Goal: Obtain resource: Download file/media

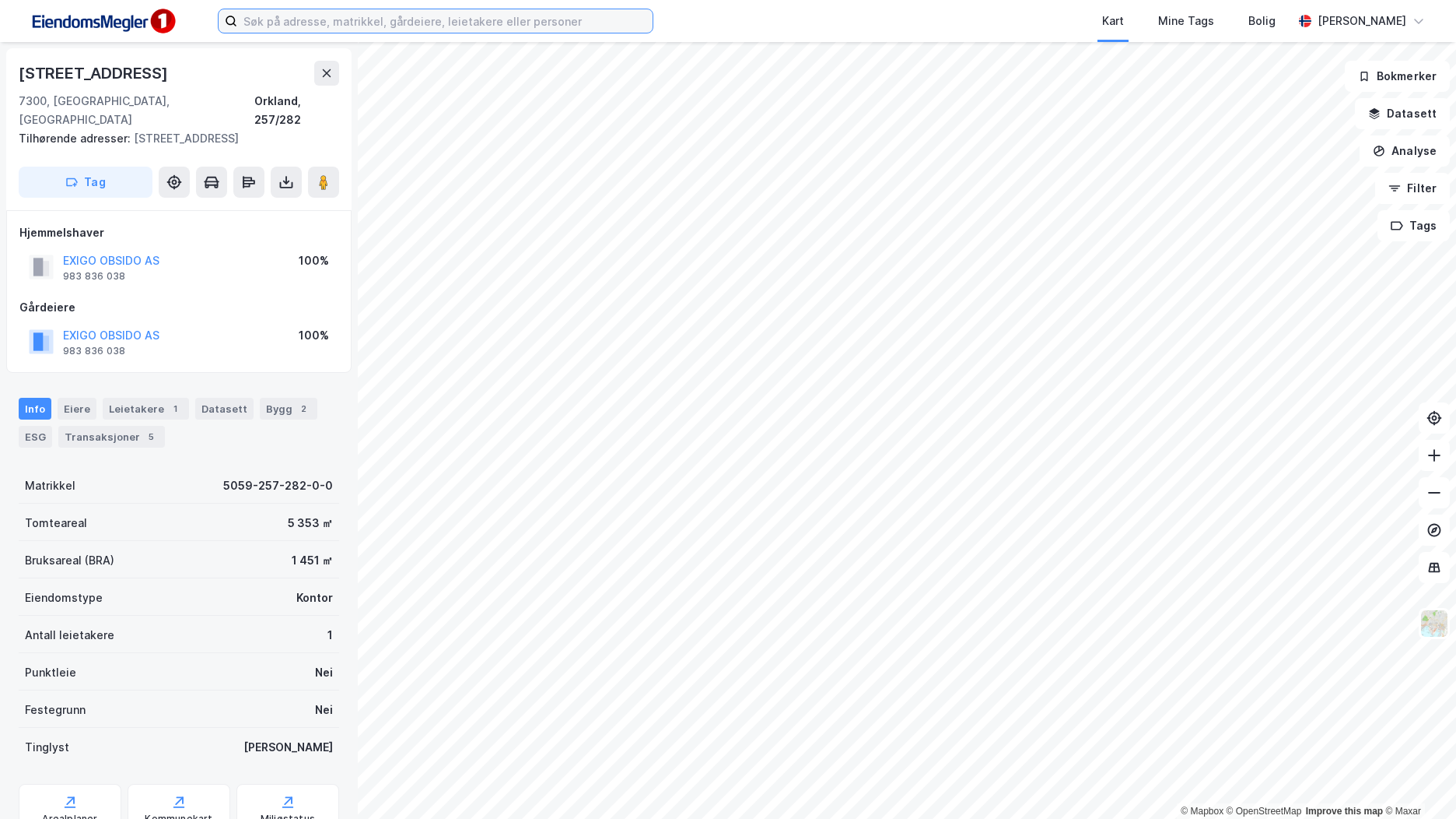
click at [295, 23] on input at bounding box center [445, 21] width 416 height 23
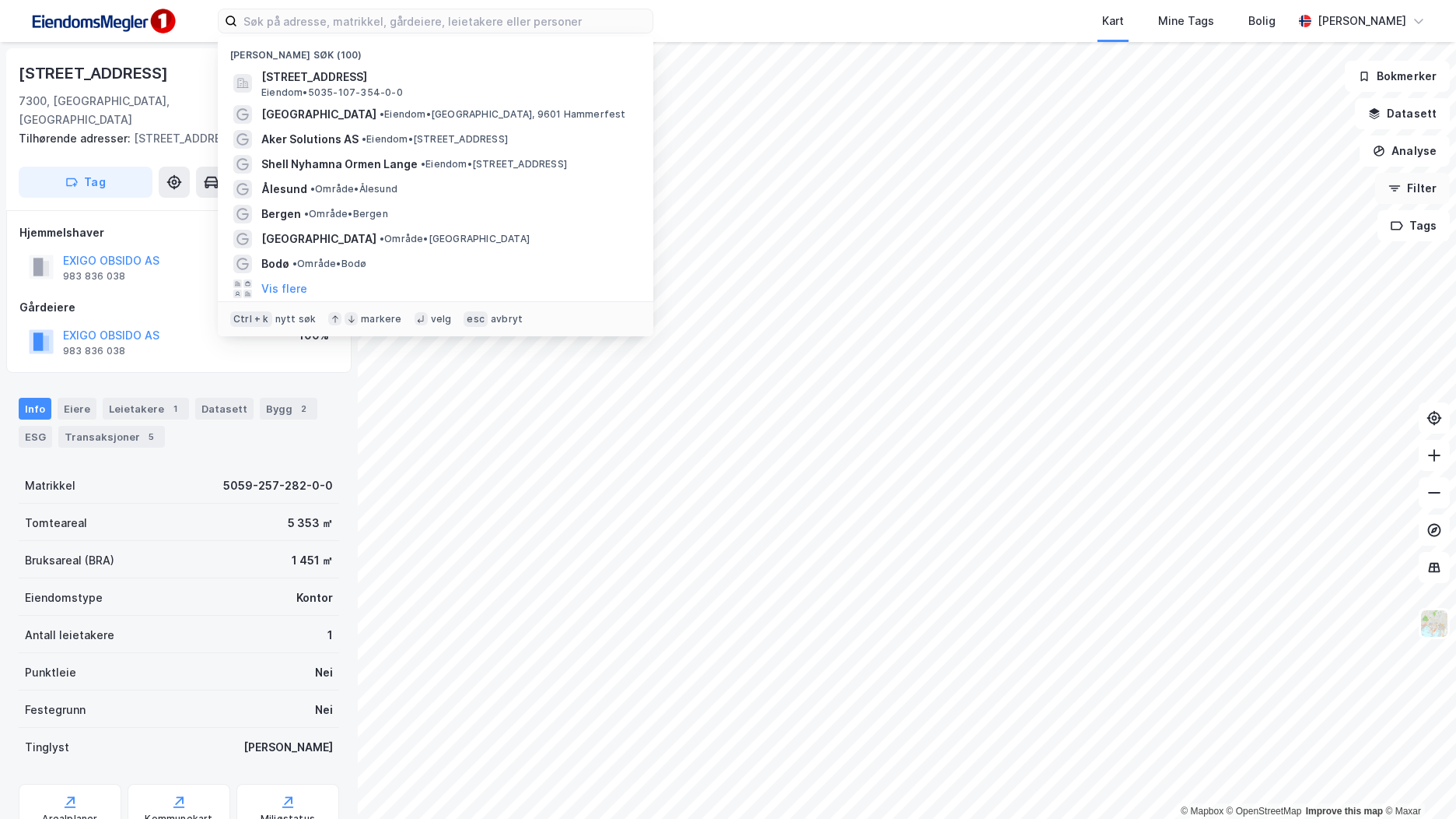
click at [1391, 193] on icon "button" at bounding box center [1394, 188] width 12 height 13
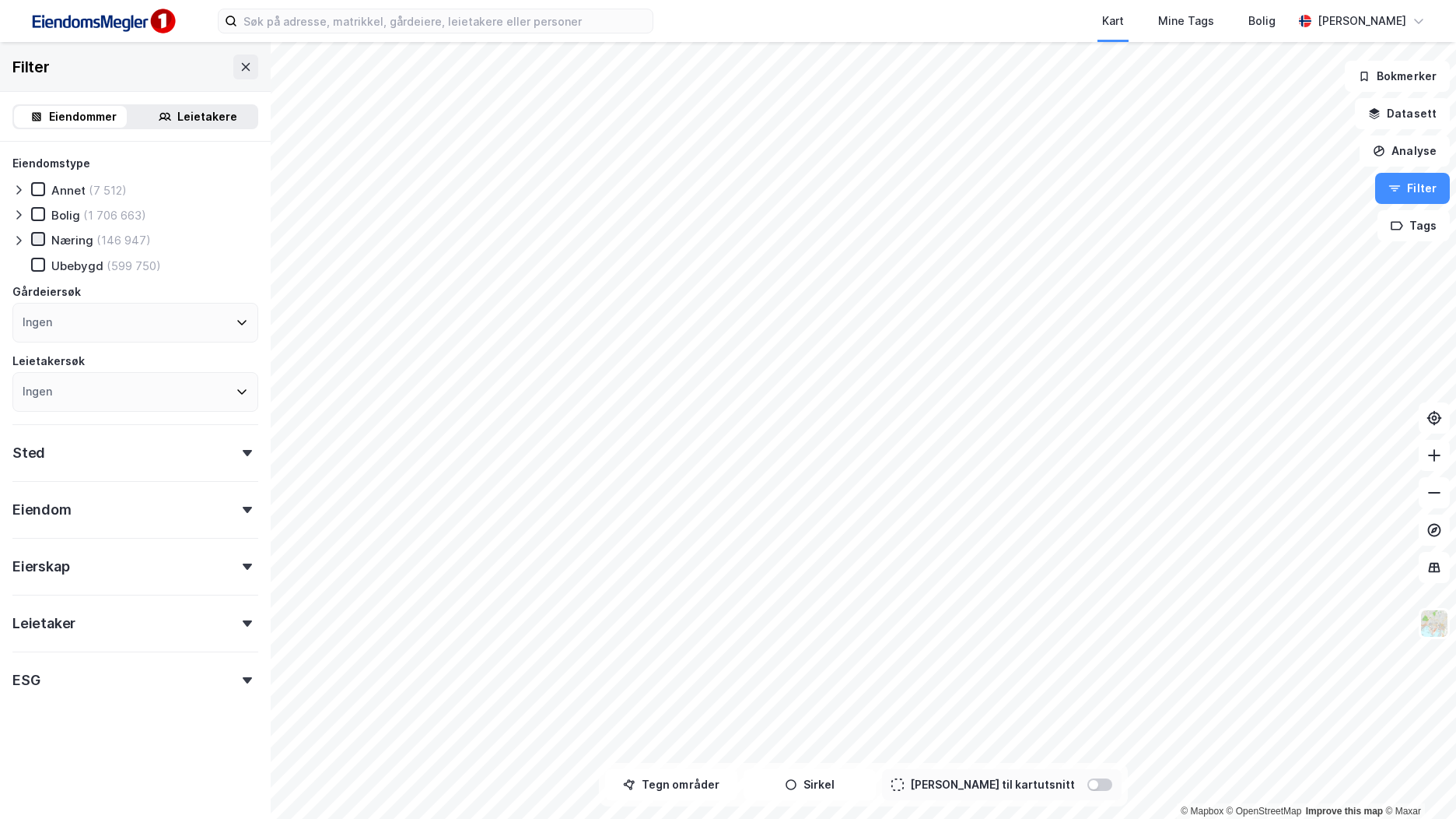
click at [40, 240] on icon at bounding box center [38, 239] width 9 height 5
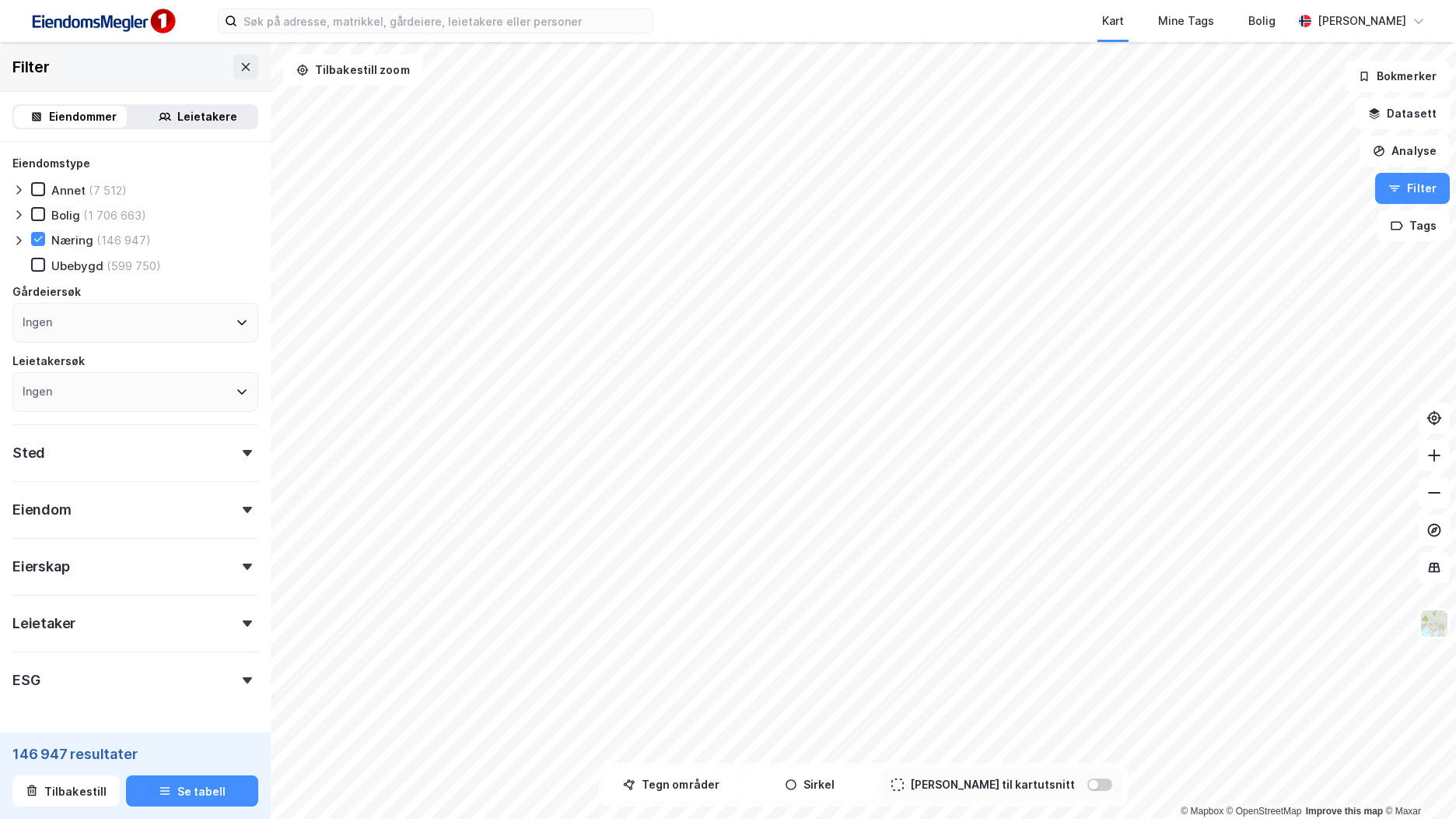
click at [141, 460] on div "Sted" at bounding box center [135, 446] width 246 height 45
click at [172, 521] on div "Ingen" at bounding box center [135, 520] width 246 height 40
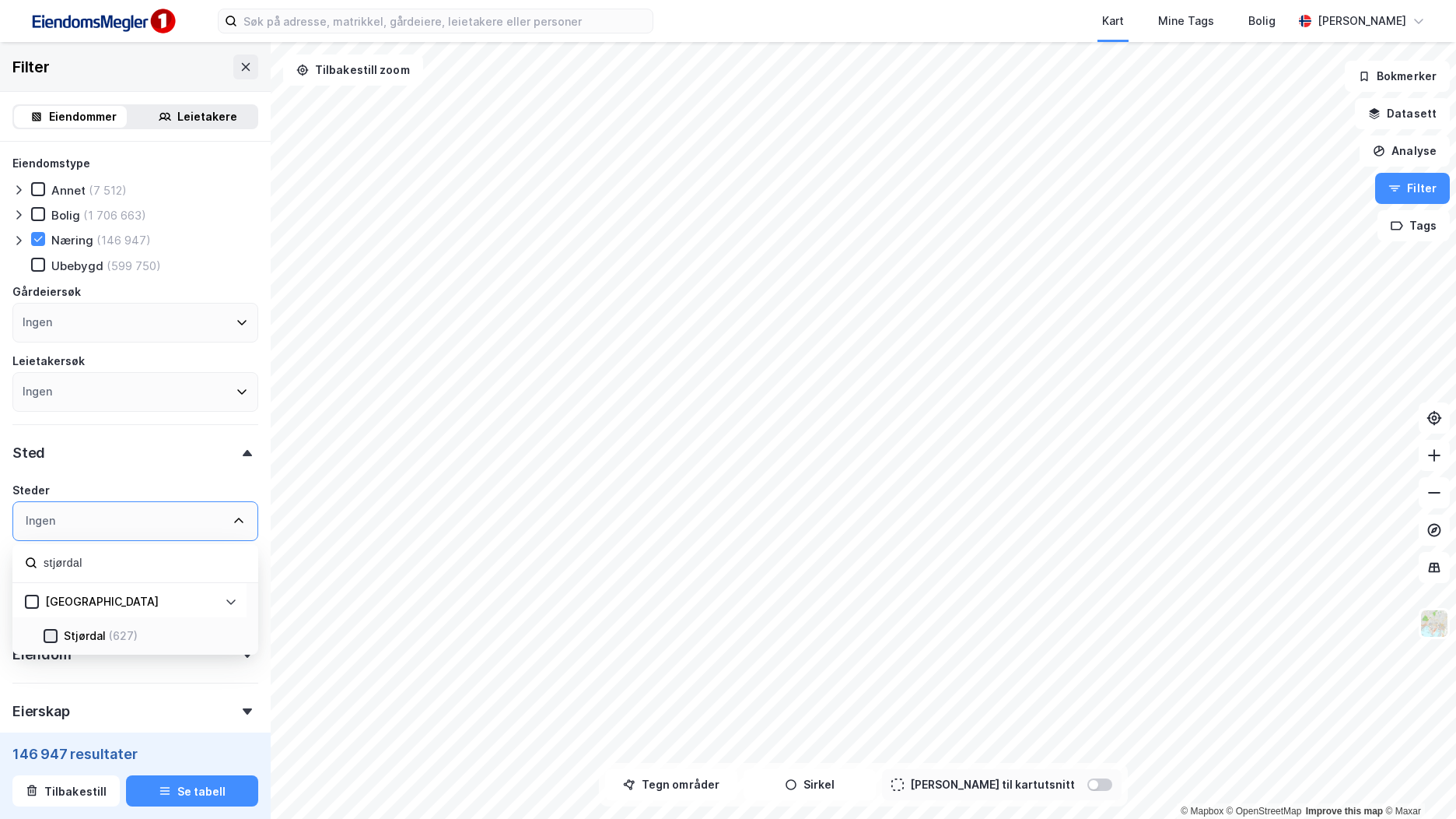
type input "stjørdal"
click at [48, 641] on icon at bounding box center [51, 636] width 11 height 11
click at [194, 789] on button "Se tabell" at bounding box center [191, 791] width 132 height 31
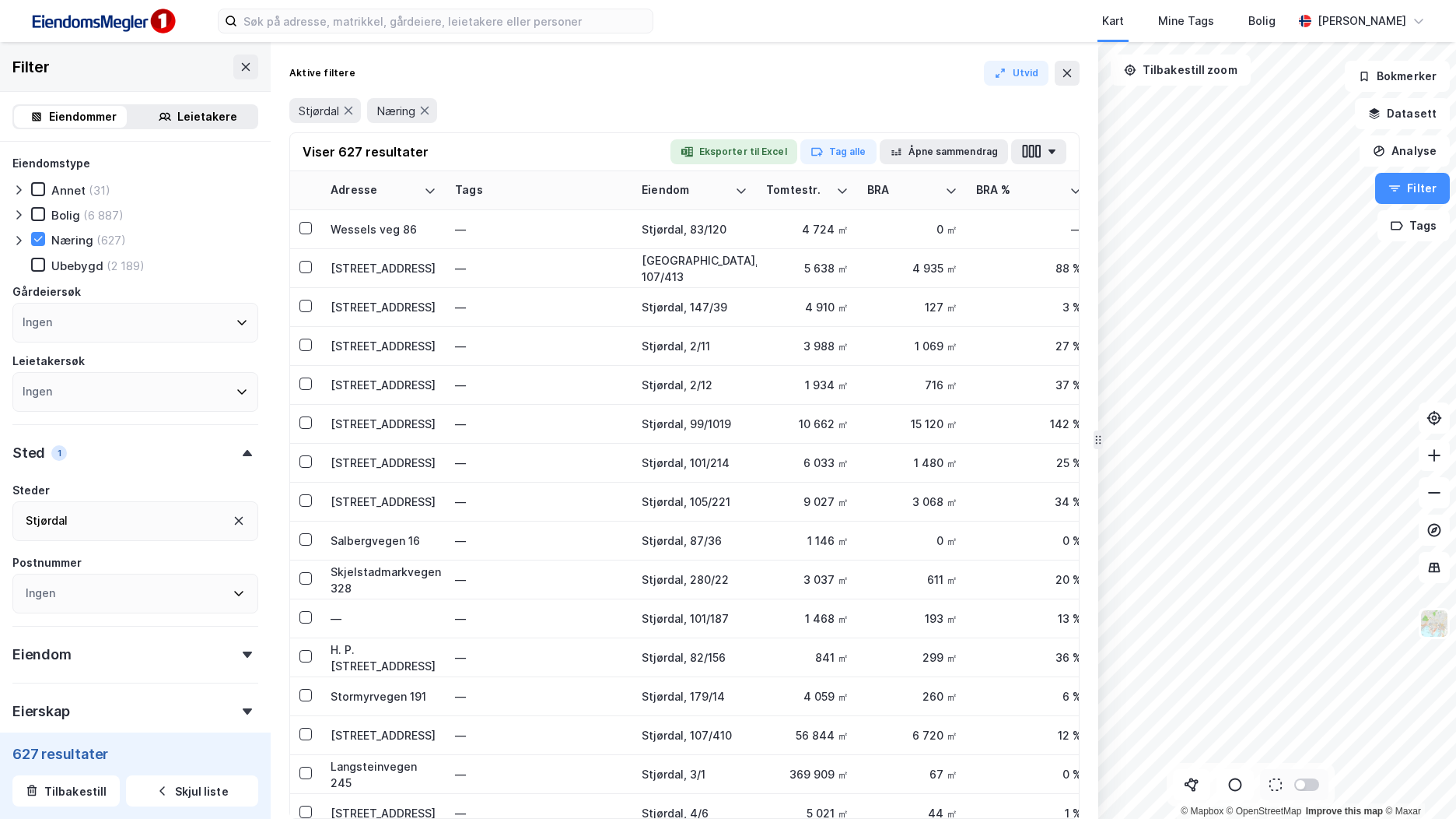
click at [24, 240] on div at bounding box center [22, 240] width 19 height 16
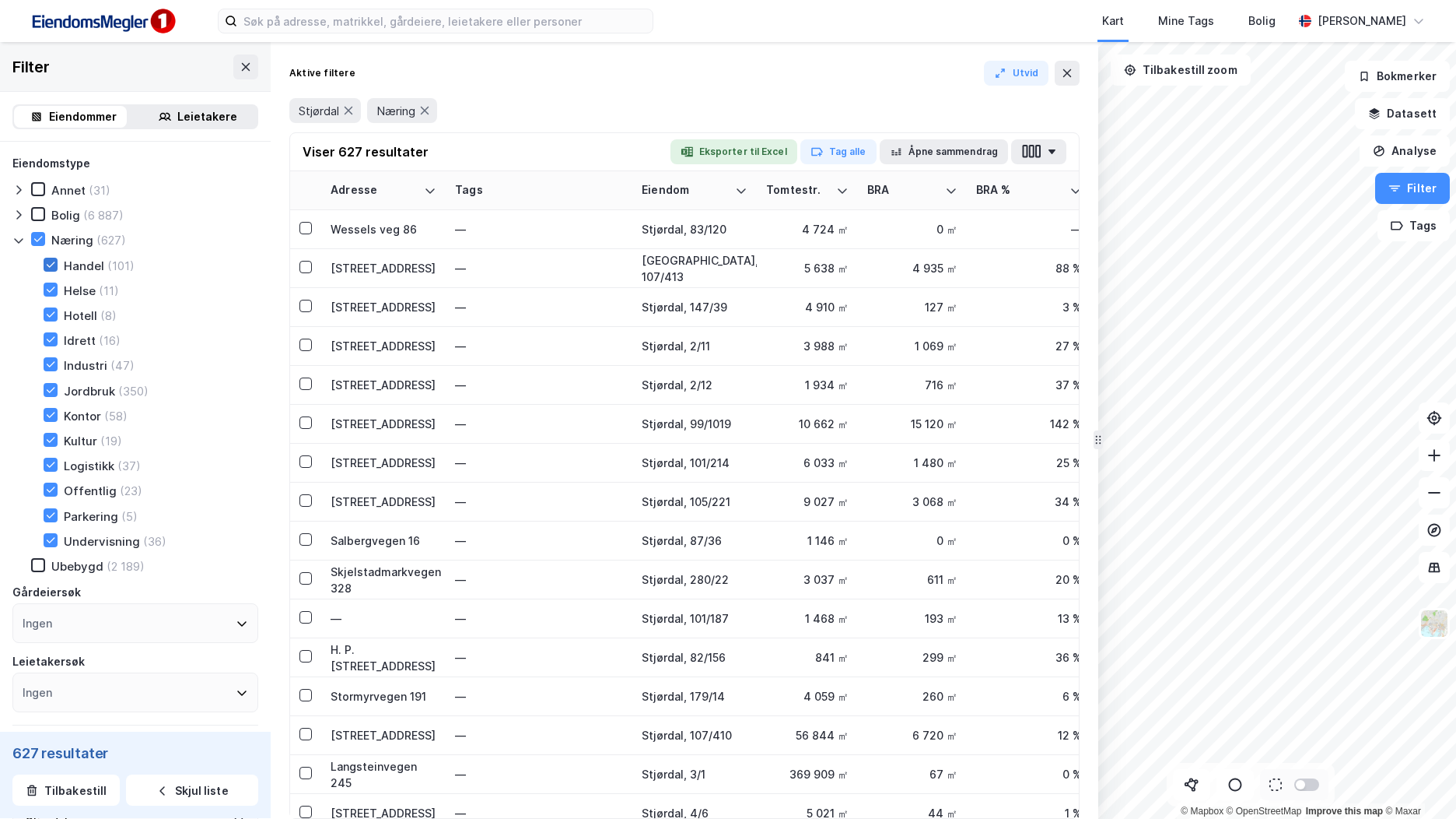
click at [50, 266] on icon at bounding box center [51, 264] width 9 height 5
drag, startPoint x: 52, startPoint y: 288, endPoint x: 52, endPoint y: 299, distance: 11.0
click at [52, 289] on icon at bounding box center [51, 288] width 9 height 5
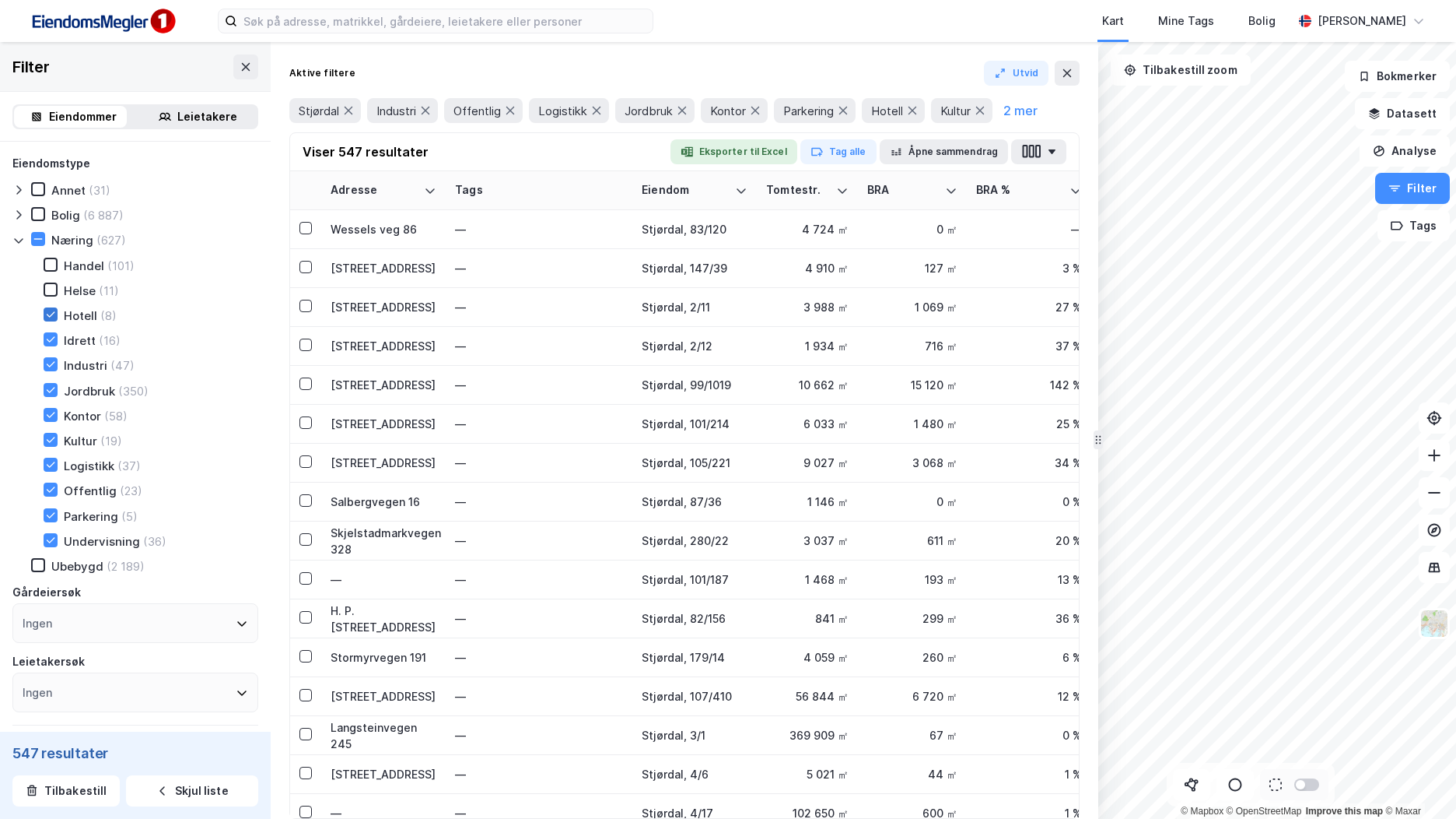
click at [52, 320] on div at bounding box center [51, 314] width 14 height 14
click at [52, 339] on icon at bounding box center [51, 339] width 11 height 11
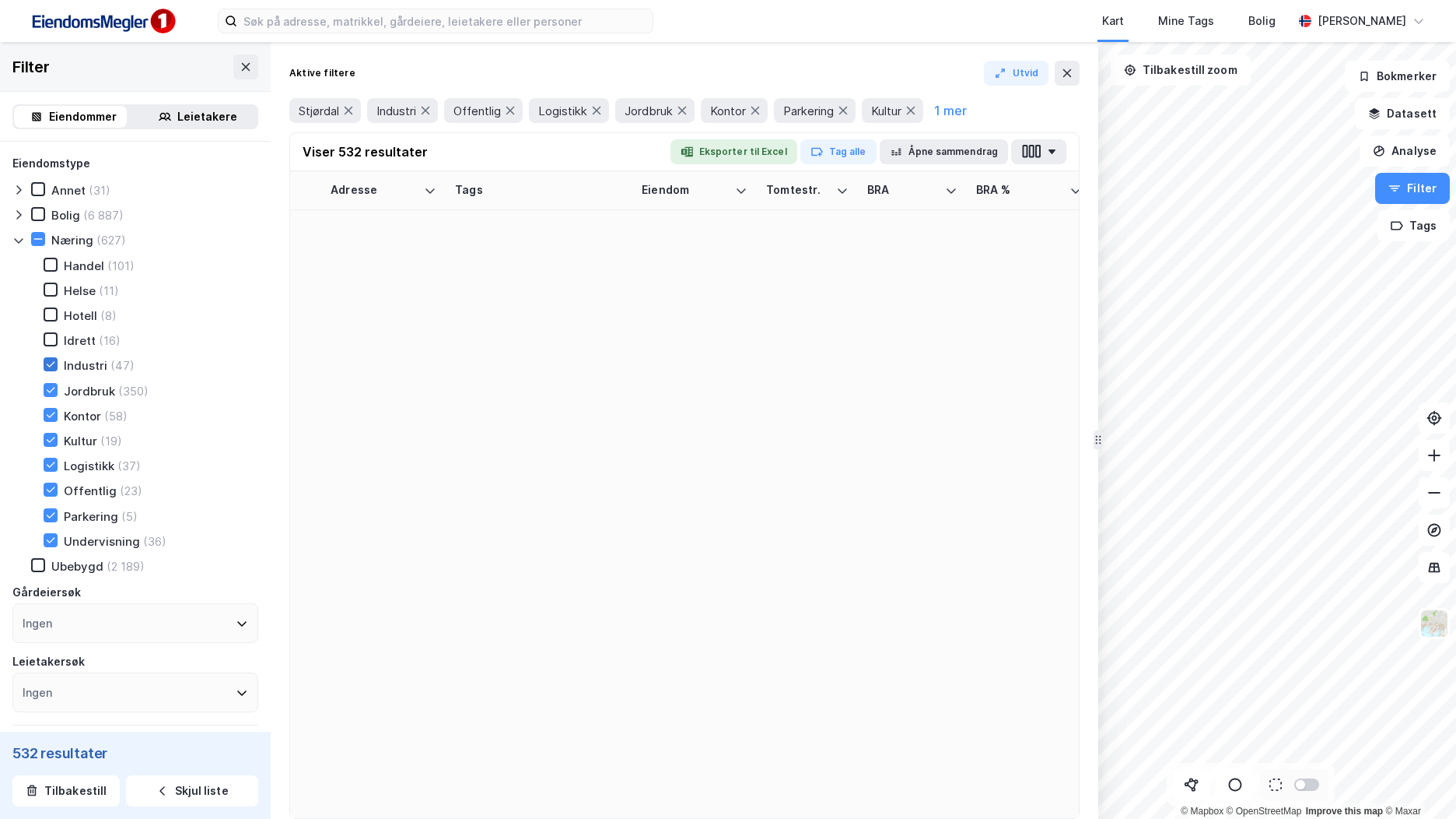
click at [54, 365] on icon at bounding box center [51, 364] width 11 height 11
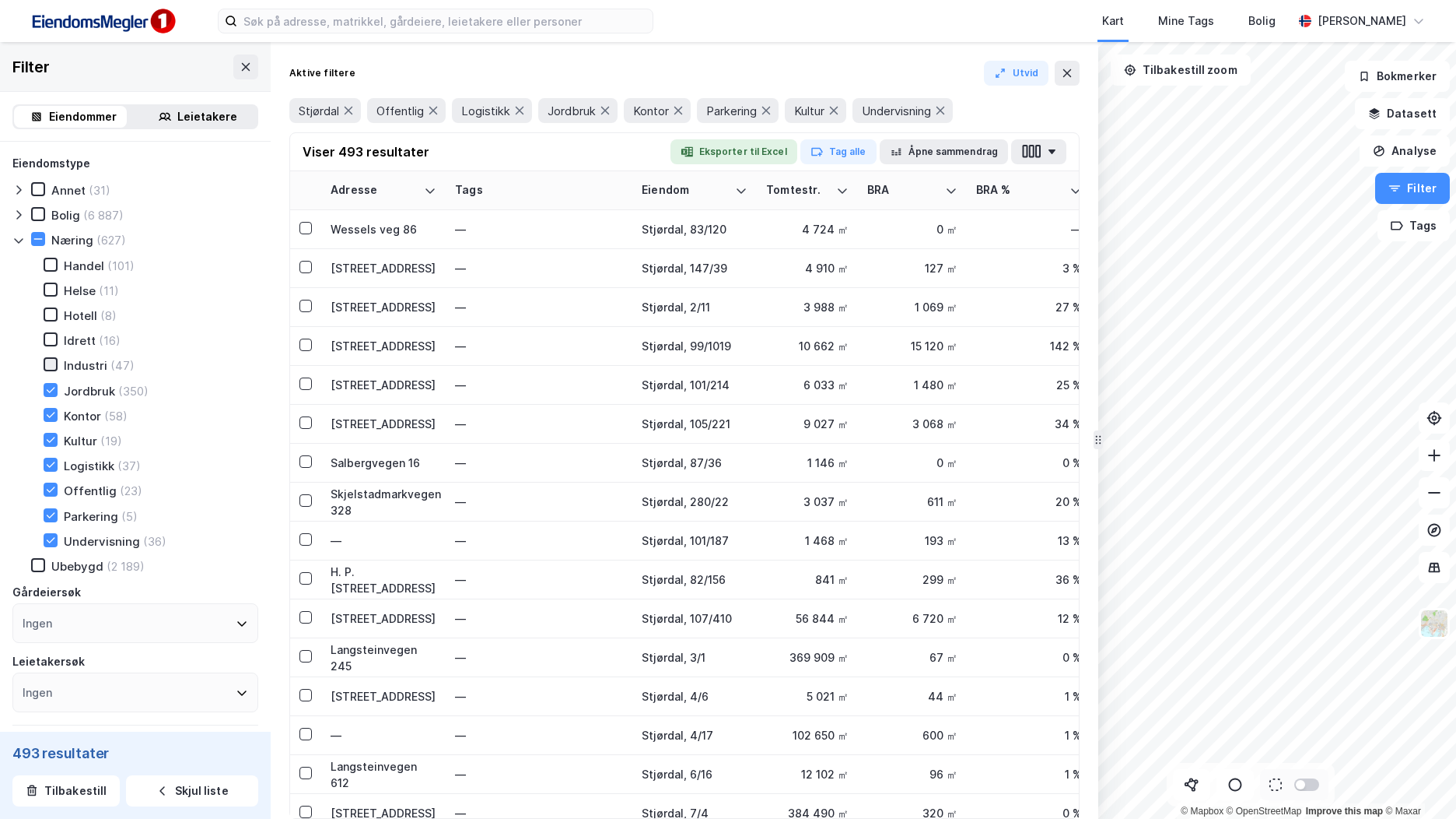
click at [52, 363] on icon at bounding box center [51, 364] width 11 height 11
click at [49, 390] on icon at bounding box center [51, 390] width 11 height 11
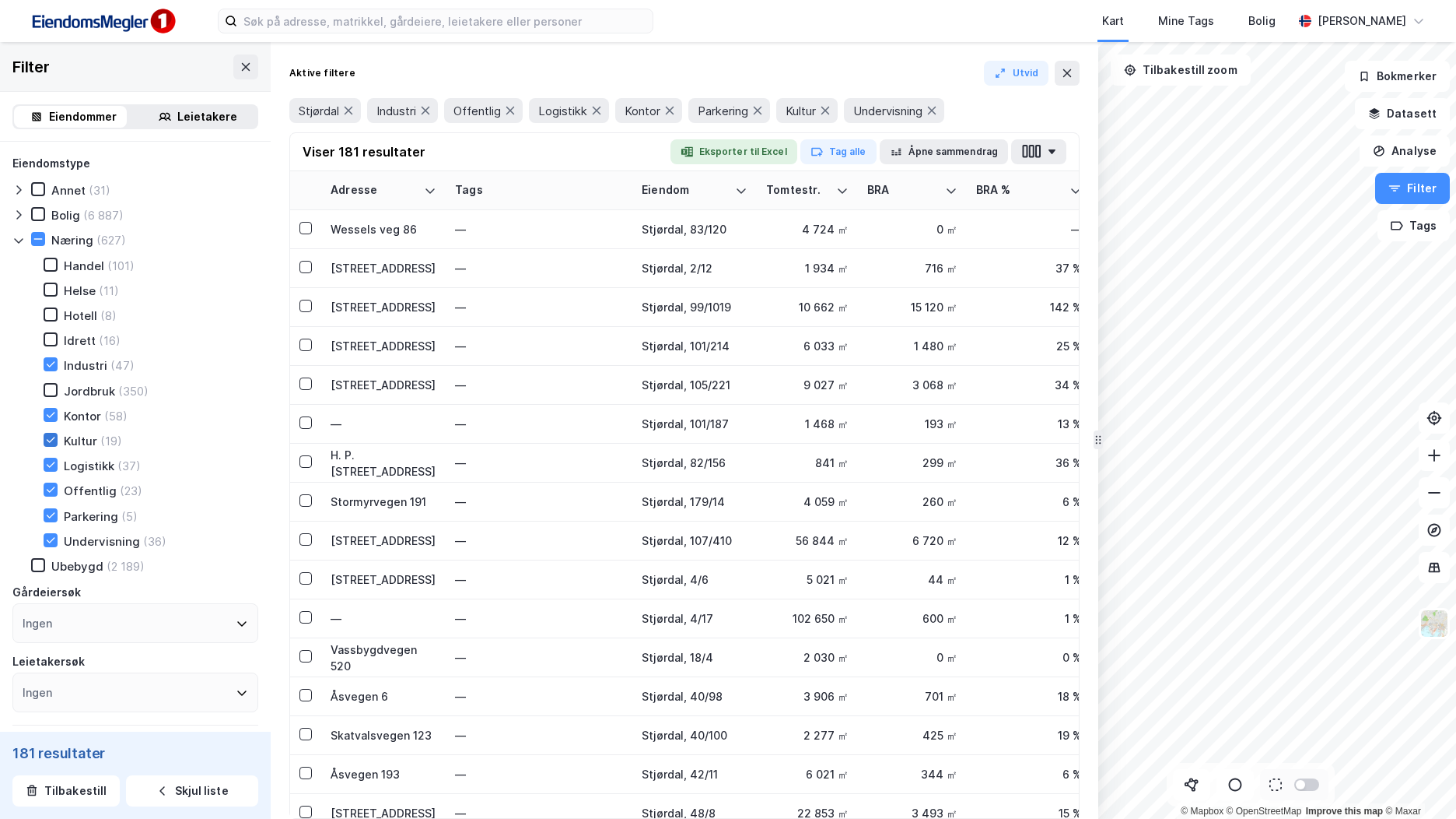
click at [51, 442] on icon at bounding box center [51, 439] width 9 height 5
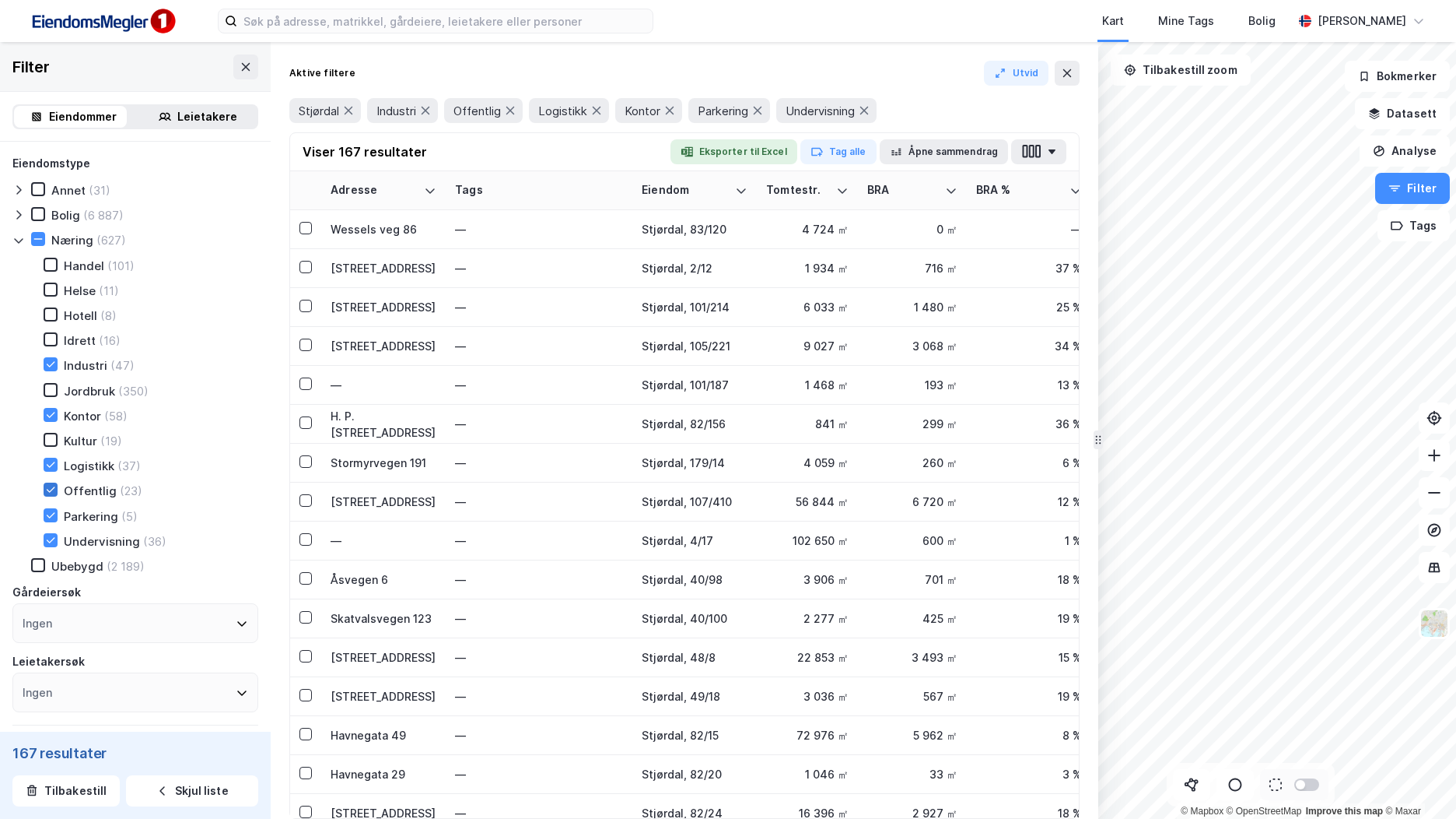
click at [52, 495] on icon at bounding box center [51, 489] width 11 height 11
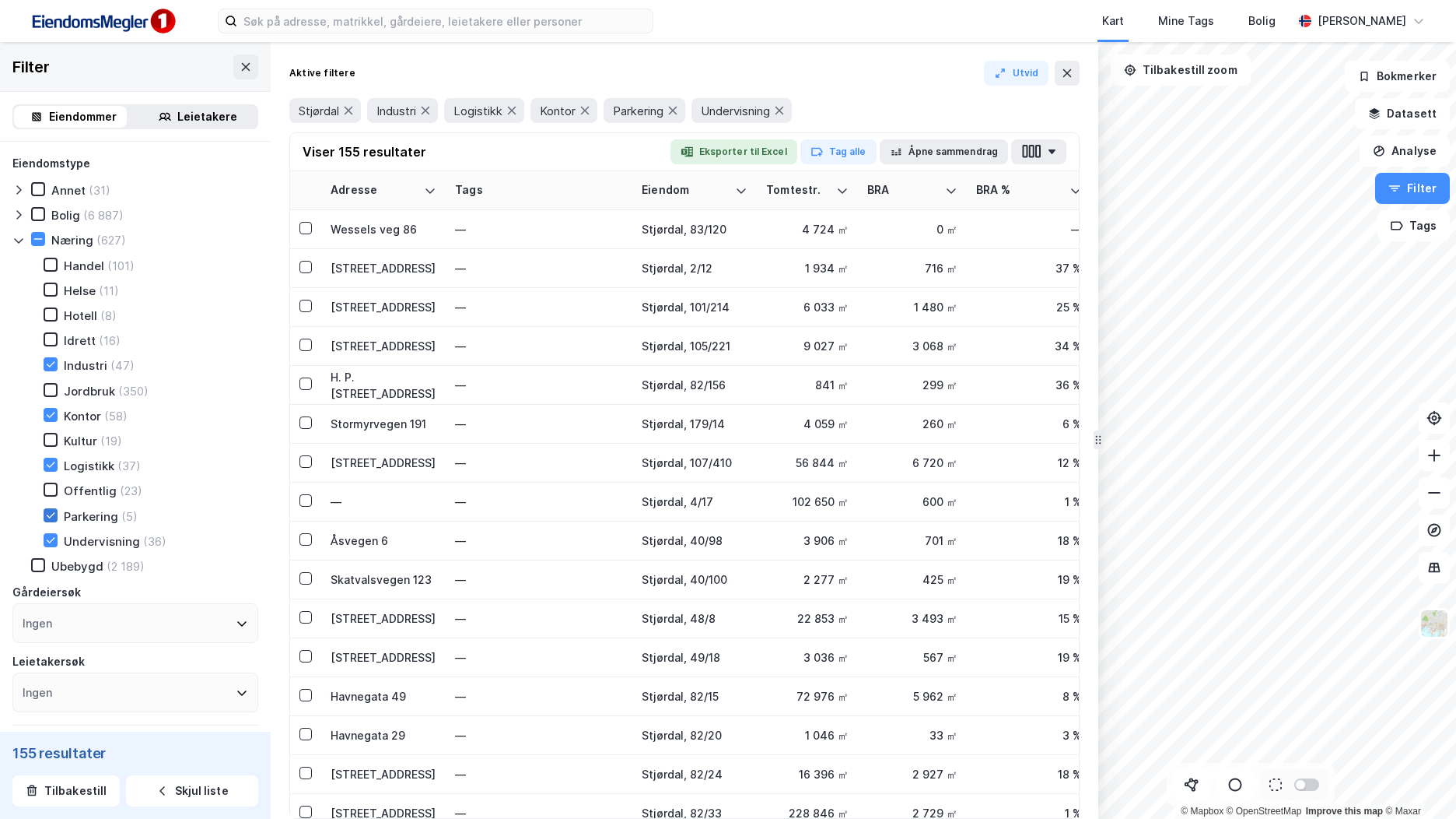
click at [55, 517] on icon at bounding box center [51, 515] width 11 height 11
click at [54, 544] on icon at bounding box center [51, 540] width 11 height 11
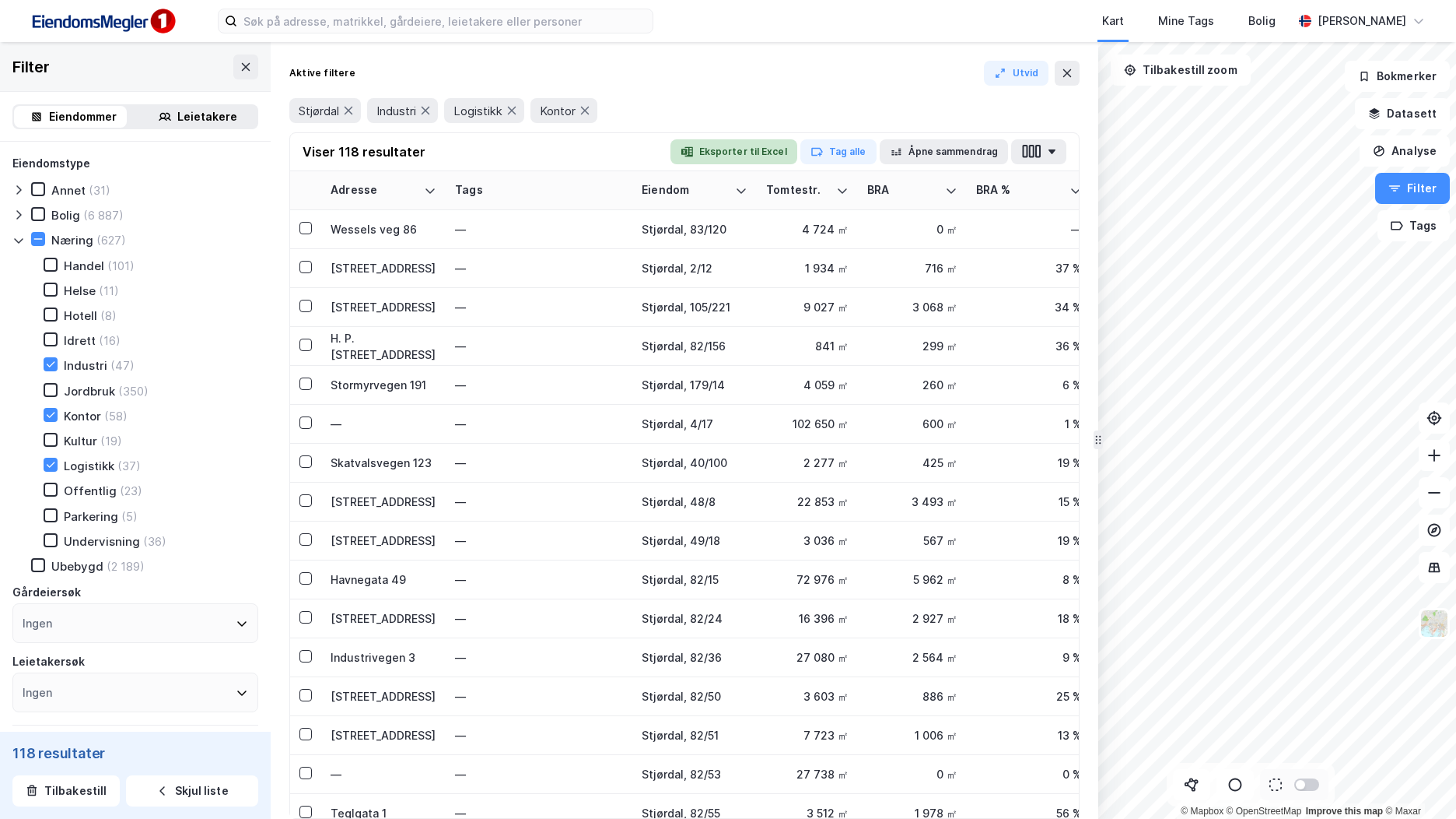
click at [781, 145] on button "Eksporter til Excel" at bounding box center [733, 152] width 127 height 25
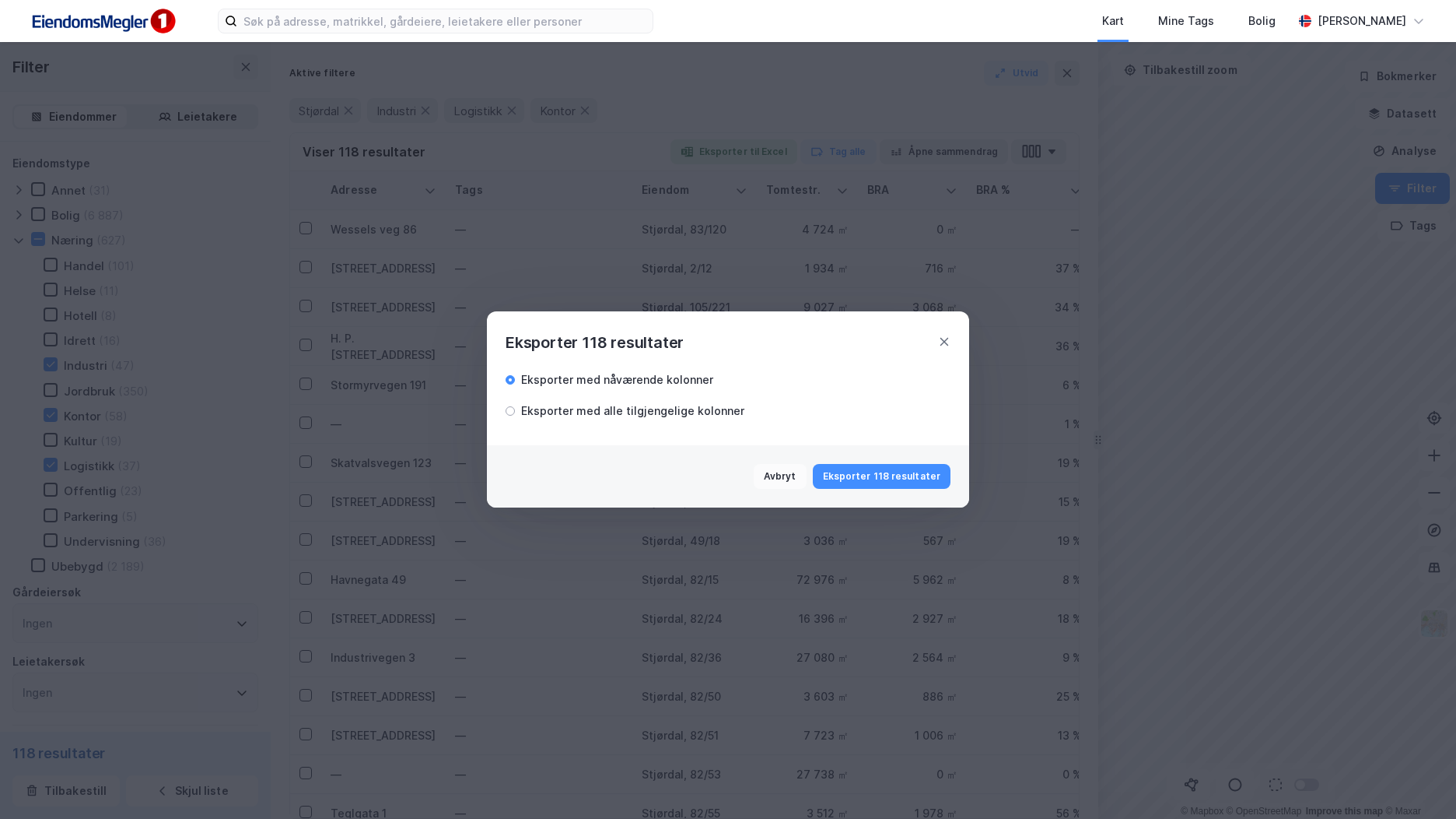
click at [856, 470] on button "Eksporter 118 resultater" at bounding box center [882, 476] width 137 height 25
